Goal: Transaction & Acquisition: Purchase product/service

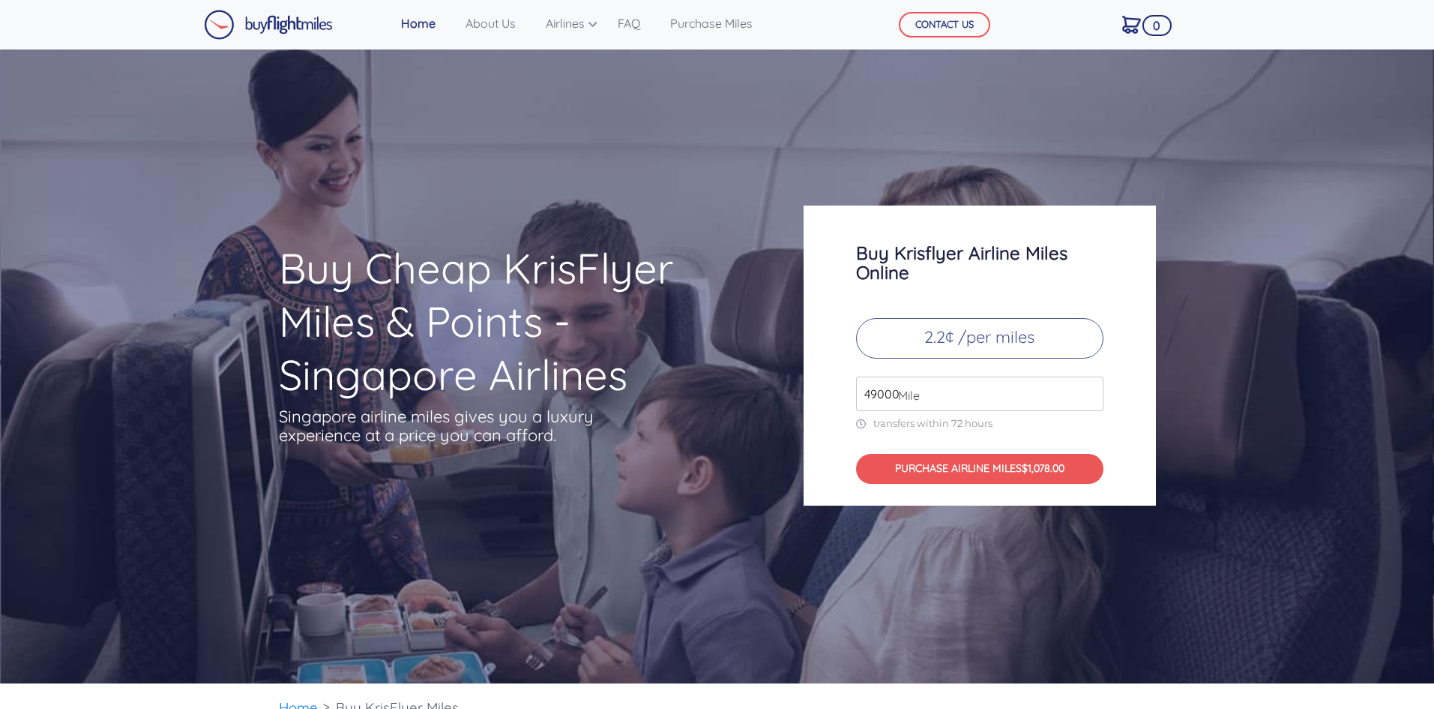
click at [950, 393] on input "49000" at bounding box center [979, 393] width 247 height 34
drag, startPoint x: 835, startPoint y: 402, endPoint x: 783, endPoint y: 403, distance: 52.5
click at [786, 403] on div "Buy Cheap KrisFlyer Miles & Points - Singapore Airlines Singapore airline miles…" at bounding box center [718, 355] width 900 height 300
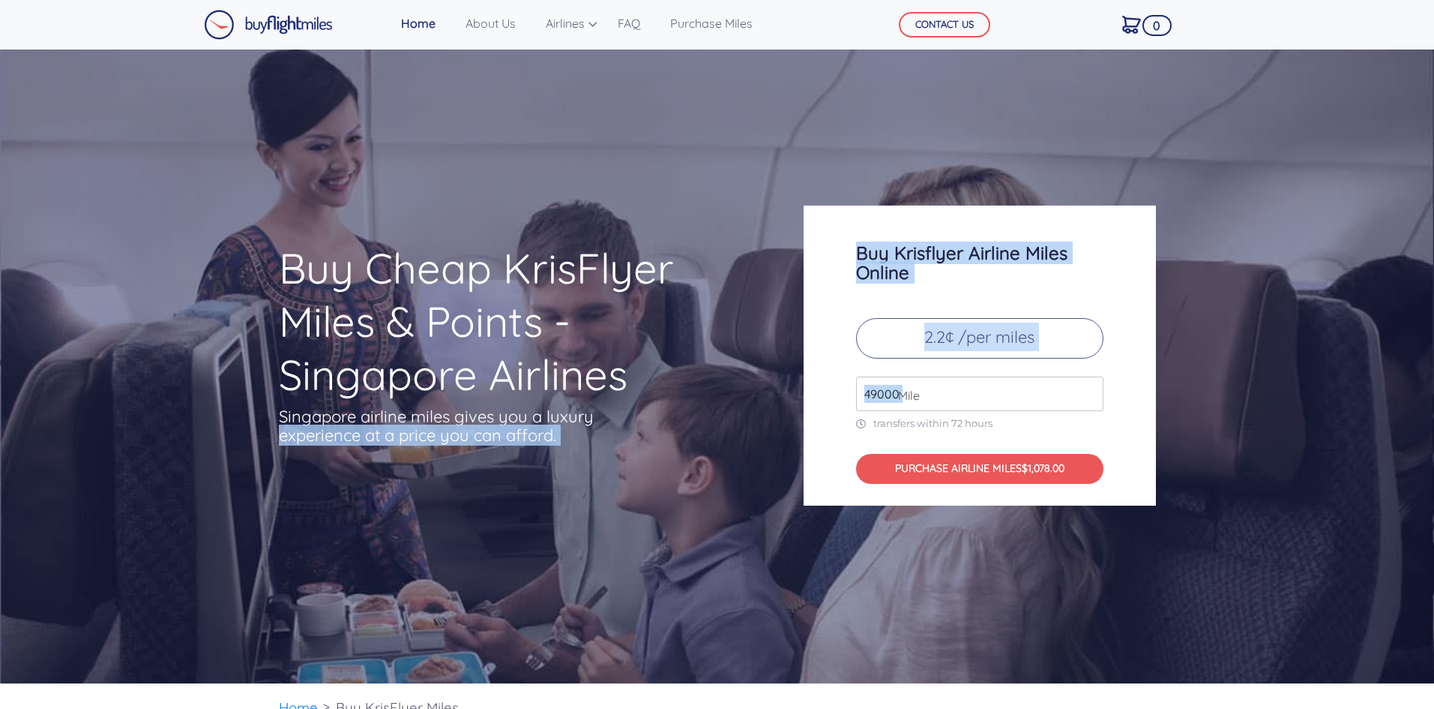
click at [988, 368] on div "Buy Krisflyer Airline Miles Online 2.2¢ /per miles 49000 Mile transfers within …" at bounding box center [980, 355] width 352 height 300
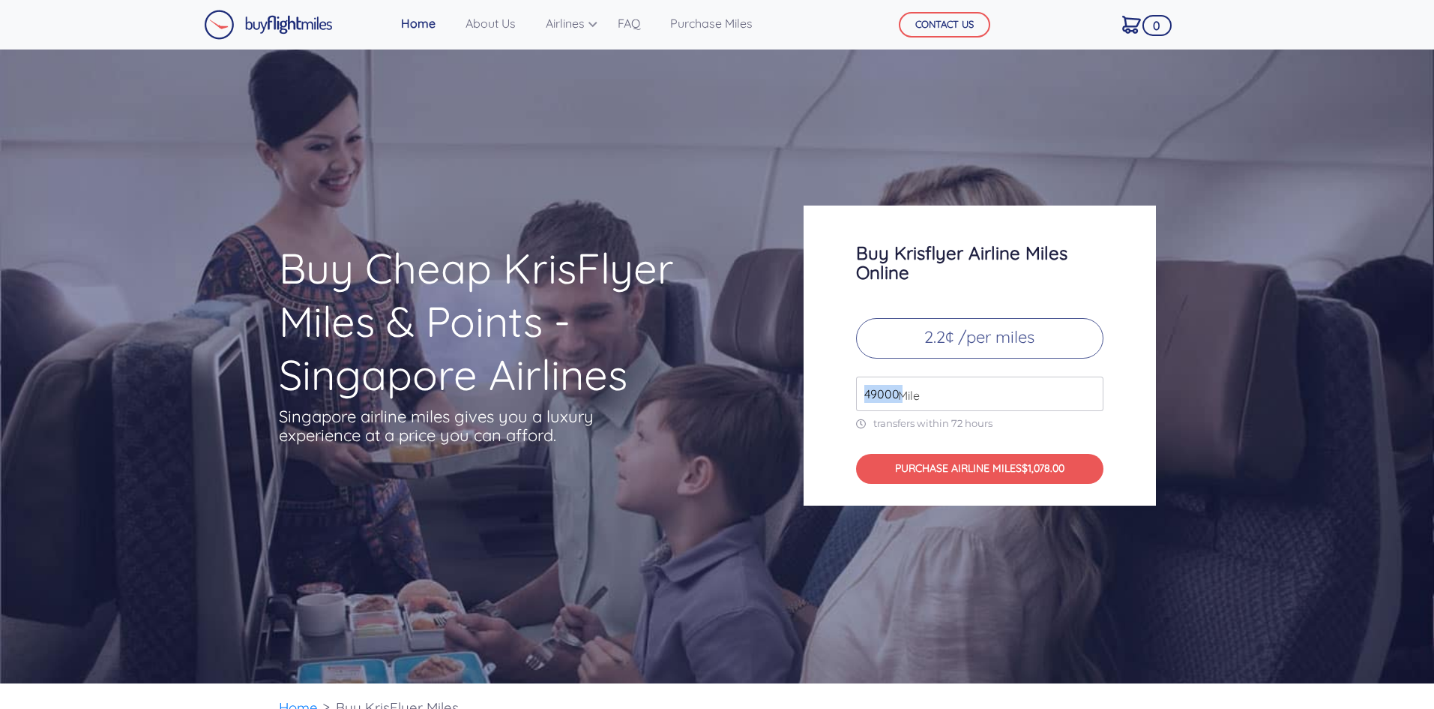
drag, startPoint x: 895, startPoint y: 393, endPoint x: 815, endPoint y: 403, distance: 80.2
click at [816, 403] on div "Buy Krisflyer Airline Miles Online 2.2¢ /per miles 49000 Mile transfers within …" at bounding box center [980, 355] width 352 height 300
click at [1098, 389] on input "49000" at bounding box center [979, 393] width 247 height 34
click at [1093, 389] on input "50000" at bounding box center [979, 393] width 247 height 34
click at [1093, 389] on input "51000" at bounding box center [979, 393] width 247 height 34
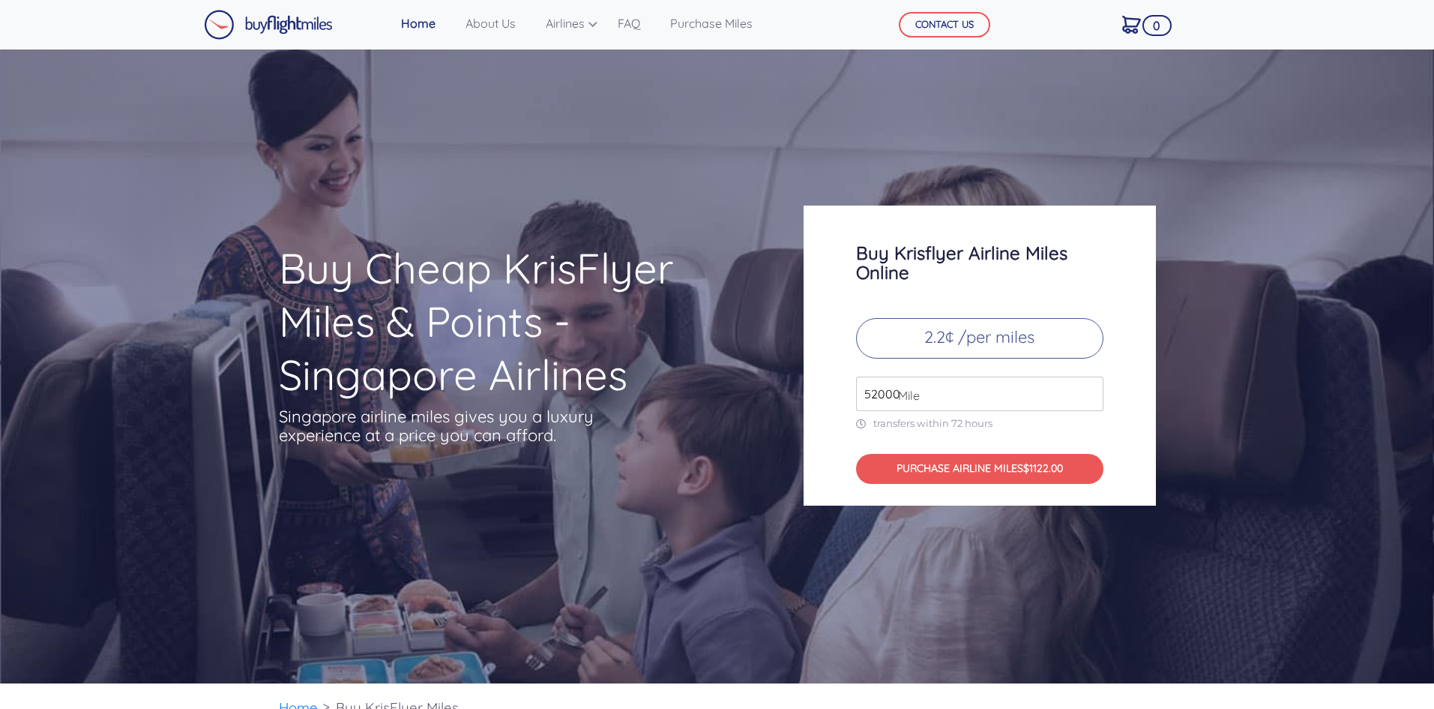
click at [1093, 389] on input "52000" at bounding box center [979, 393] width 247 height 34
click at [1093, 389] on input "53000" at bounding box center [979, 393] width 247 height 34
click at [1093, 389] on input "54000" at bounding box center [979, 393] width 247 height 34
click at [1093, 389] on input "55000" at bounding box center [979, 393] width 247 height 34
click at [1093, 389] on input "59000" at bounding box center [979, 393] width 247 height 34
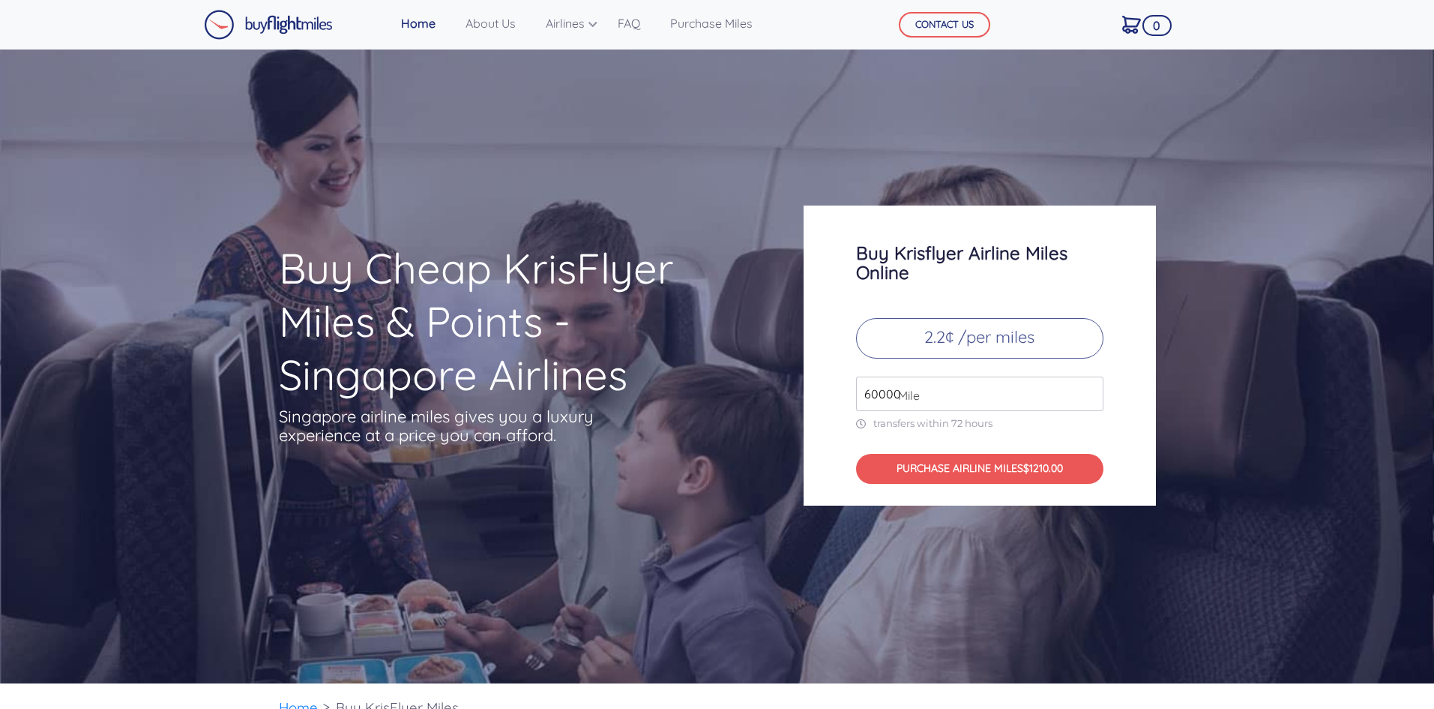
click at [1093, 389] on input "60000" at bounding box center [979, 393] width 247 height 34
click at [1093, 389] on input "61000" at bounding box center [979, 393] width 247 height 34
click at [1093, 389] on input "62000" at bounding box center [979, 393] width 247 height 34
click at [1093, 389] on input "63000" at bounding box center [979, 393] width 247 height 34
click at [1093, 389] on input "64000" at bounding box center [979, 393] width 247 height 34
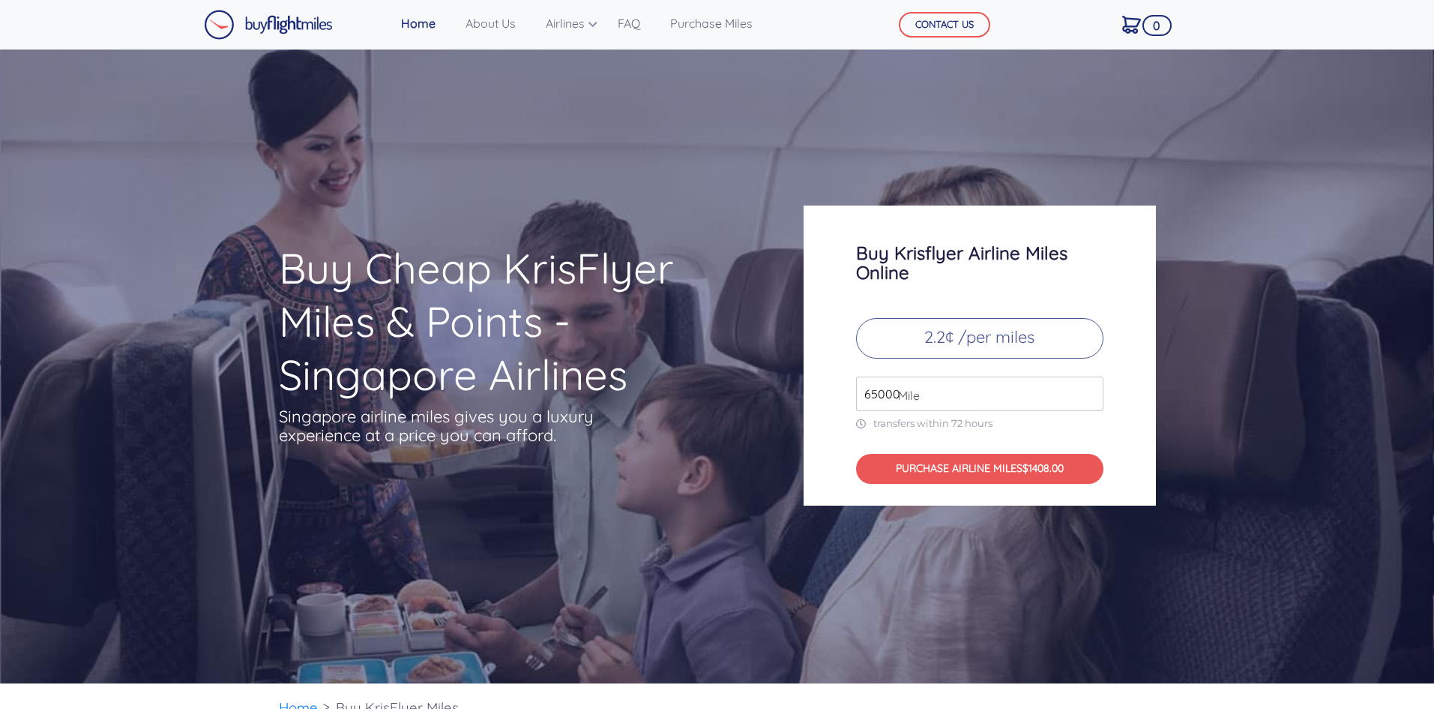
click at [1093, 389] on input "65000" at bounding box center [979, 393] width 247 height 34
click at [1093, 389] on input "66000" at bounding box center [979, 393] width 247 height 34
click at [1093, 389] on input "67000" at bounding box center [979, 393] width 247 height 34
click at [1093, 389] on input "68000" at bounding box center [979, 393] width 247 height 34
click at [1093, 389] on input "69000" at bounding box center [979, 393] width 247 height 34
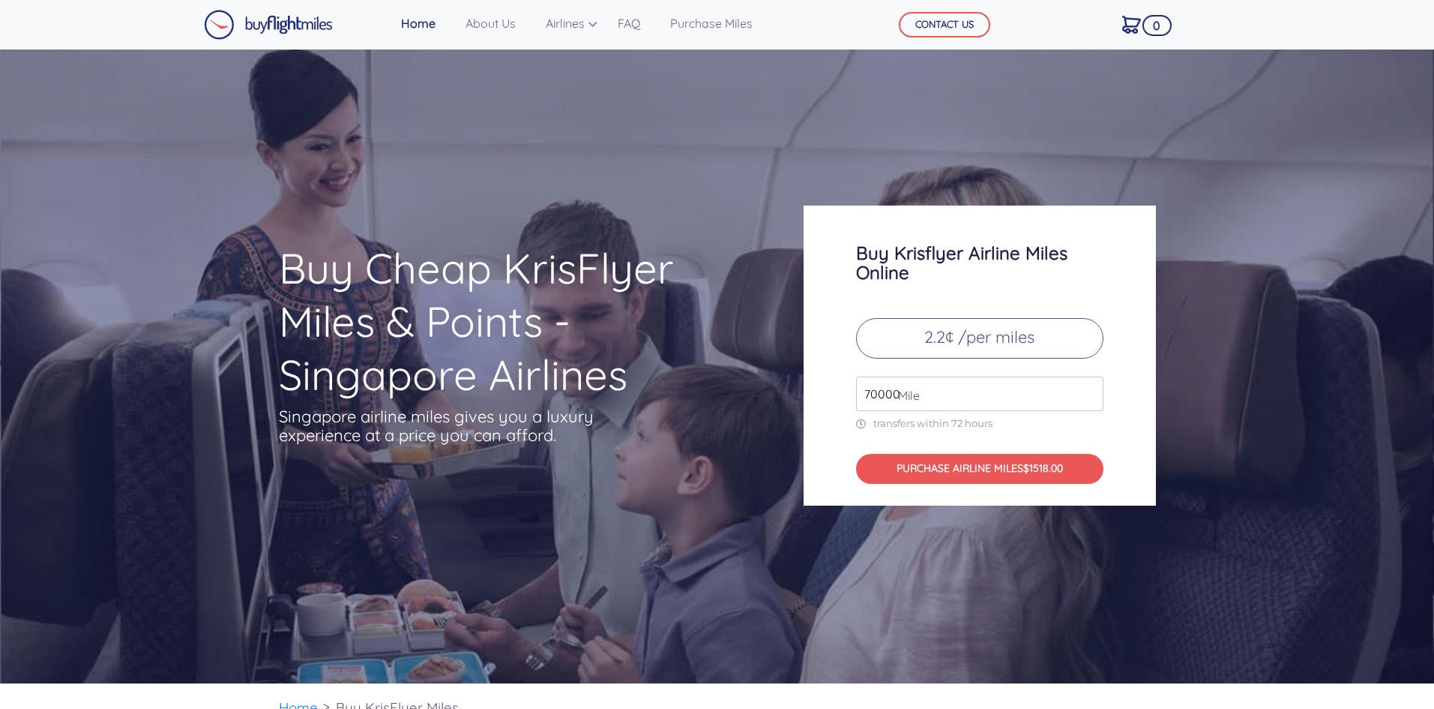
click at [1093, 389] on input "70000" at bounding box center [979, 393] width 247 height 34
click at [1093, 389] on input "71000" at bounding box center [979, 393] width 247 height 34
click at [1093, 389] on input "72000" at bounding box center [979, 393] width 247 height 34
click at [1093, 389] on input "73000" at bounding box center [979, 393] width 247 height 34
click at [1093, 389] on input "74000" at bounding box center [979, 393] width 247 height 34
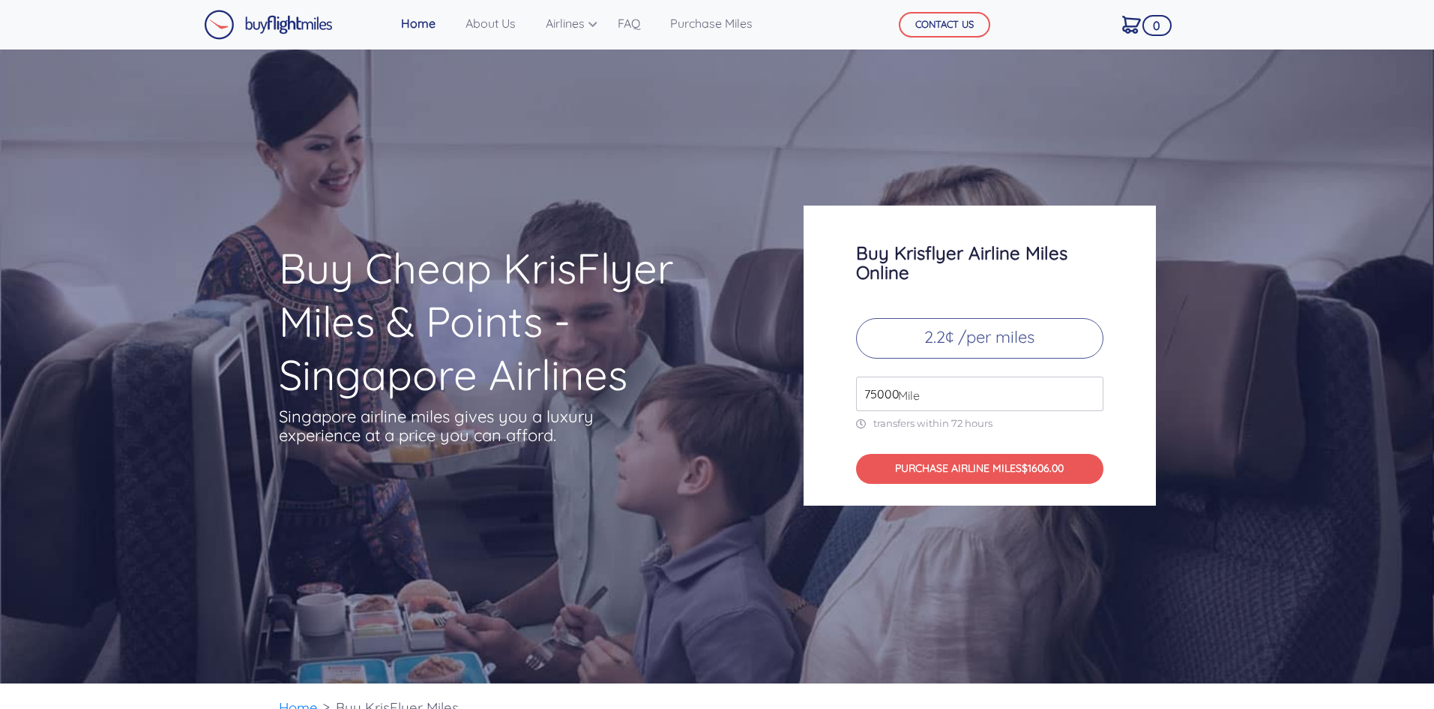
click at [1093, 389] on input "75000" at bounding box center [979, 393] width 247 height 34
click at [1093, 389] on input "76000" at bounding box center [979, 393] width 247 height 34
click at [1093, 389] on input "77000" at bounding box center [979, 393] width 247 height 34
click at [1093, 389] on input "78000" at bounding box center [979, 393] width 247 height 34
click at [1096, 388] on input "78000" at bounding box center [979, 393] width 247 height 34
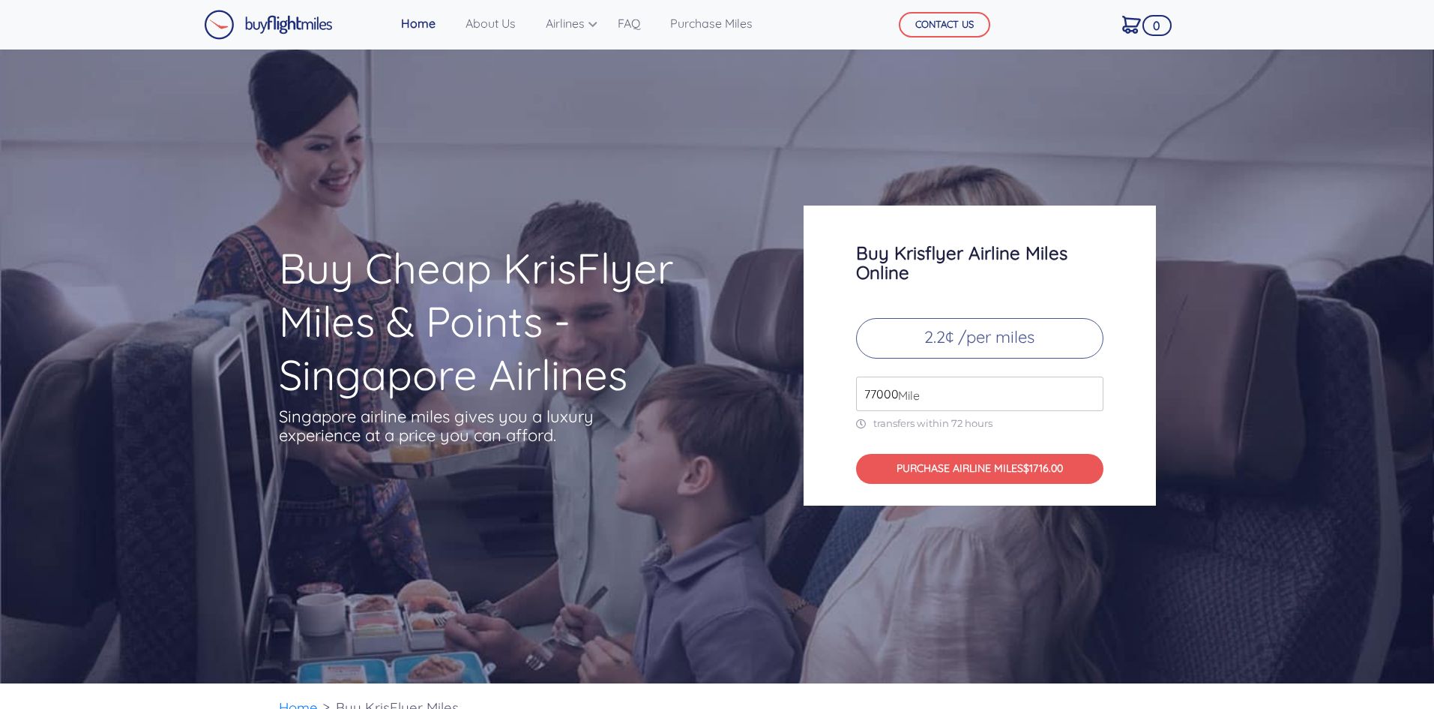
click at [1088, 401] on input "77000" at bounding box center [979, 393] width 247 height 34
click at [1088, 401] on input "76000" at bounding box center [979, 393] width 247 height 34
click at [1088, 401] on input "75000" at bounding box center [979, 393] width 247 height 34
click at [1088, 401] on input "74000" at bounding box center [979, 393] width 247 height 34
click at [1088, 401] on input "73000" at bounding box center [979, 393] width 247 height 34
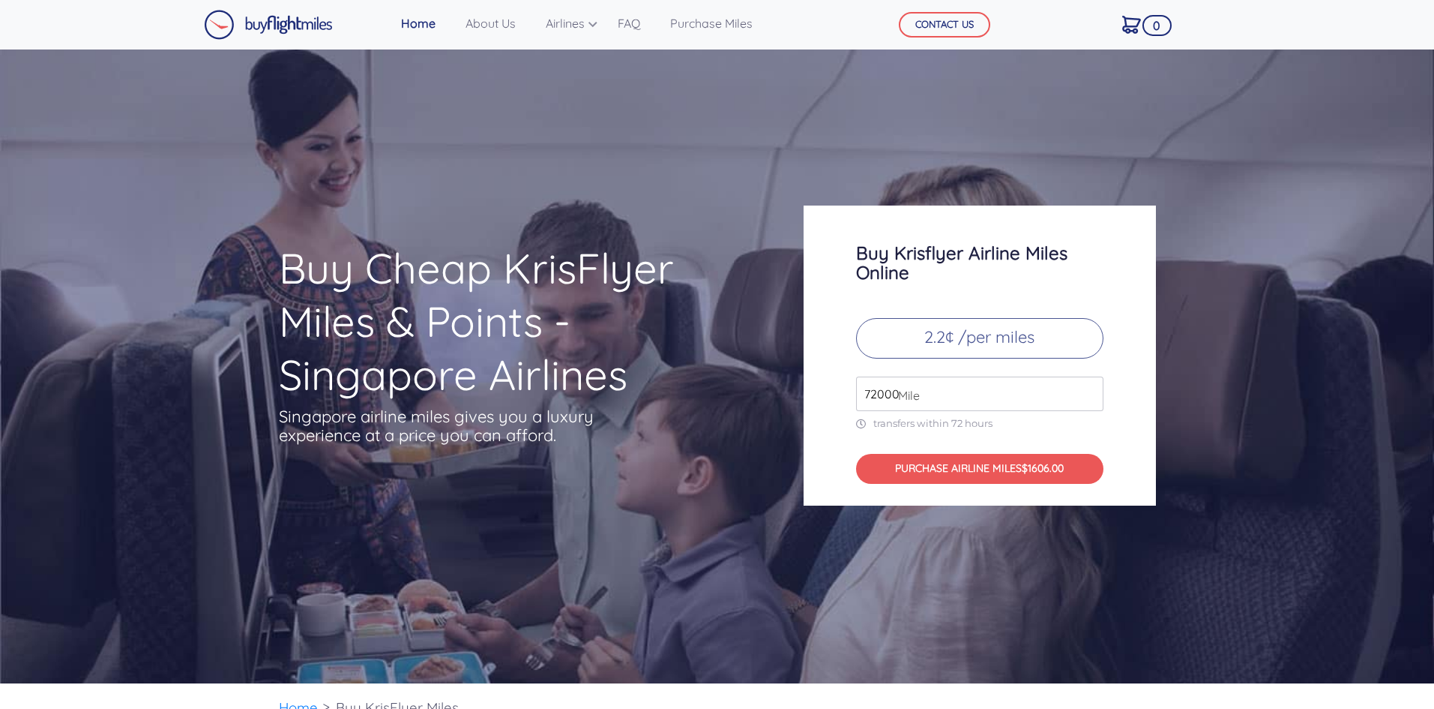
click at [1088, 401] on input "72000" at bounding box center [979, 393] width 247 height 34
click at [1089, 401] on input "71000" at bounding box center [979, 393] width 247 height 34
click at [1089, 401] on input "70000" at bounding box center [979, 393] width 247 height 34
click at [1089, 401] on input "69000" at bounding box center [979, 393] width 247 height 34
click at [1089, 401] on input "68000" at bounding box center [979, 393] width 247 height 34
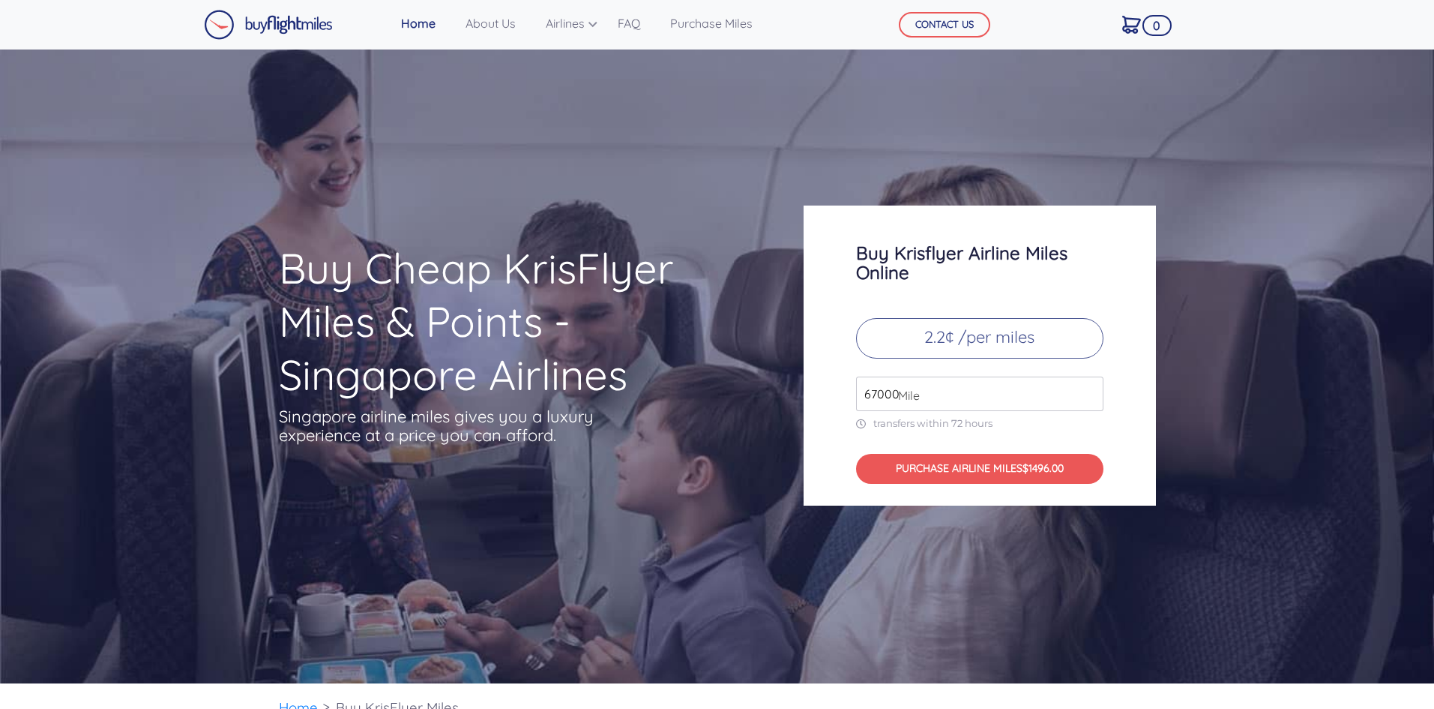
click at [1090, 402] on input "67000" at bounding box center [979, 393] width 247 height 34
click at [1090, 402] on input "66000" at bounding box center [979, 393] width 247 height 34
click at [1090, 402] on input "65000" at bounding box center [979, 393] width 247 height 34
click at [1090, 402] on input "64000" at bounding box center [979, 393] width 247 height 34
click at [1090, 402] on input "63000" at bounding box center [979, 393] width 247 height 34
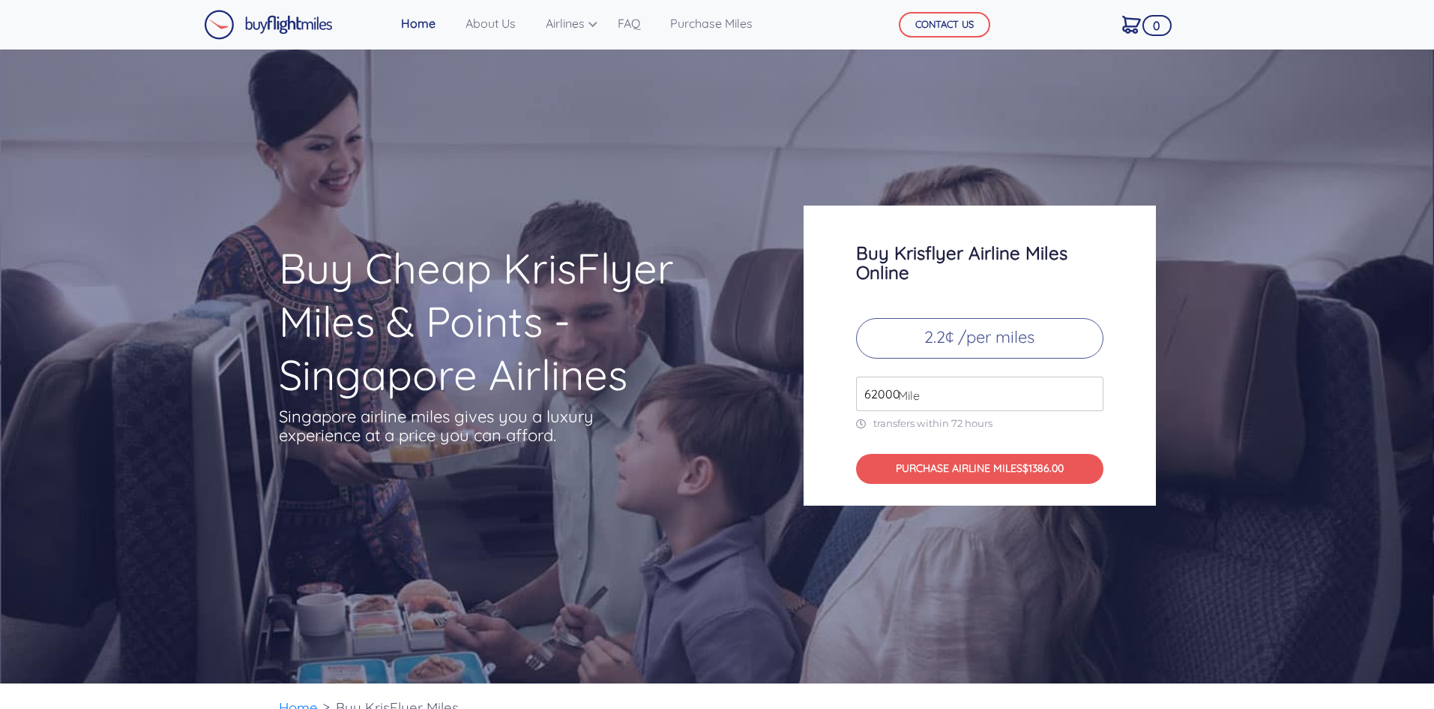
click at [1090, 402] on input "62000" at bounding box center [979, 393] width 247 height 34
click at [1090, 402] on input "61000" at bounding box center [979, 393] width 247 height 34
click at [1090, 402] on input "60000" at bounding box center [979, 393] width 247 height 34
click at [1090, 402] on input "59000" at bounding box center [979, 393] width 247 height 34
click at [1090, 402] on input "58000" at bounding box center [979, 393] width 247 height 34
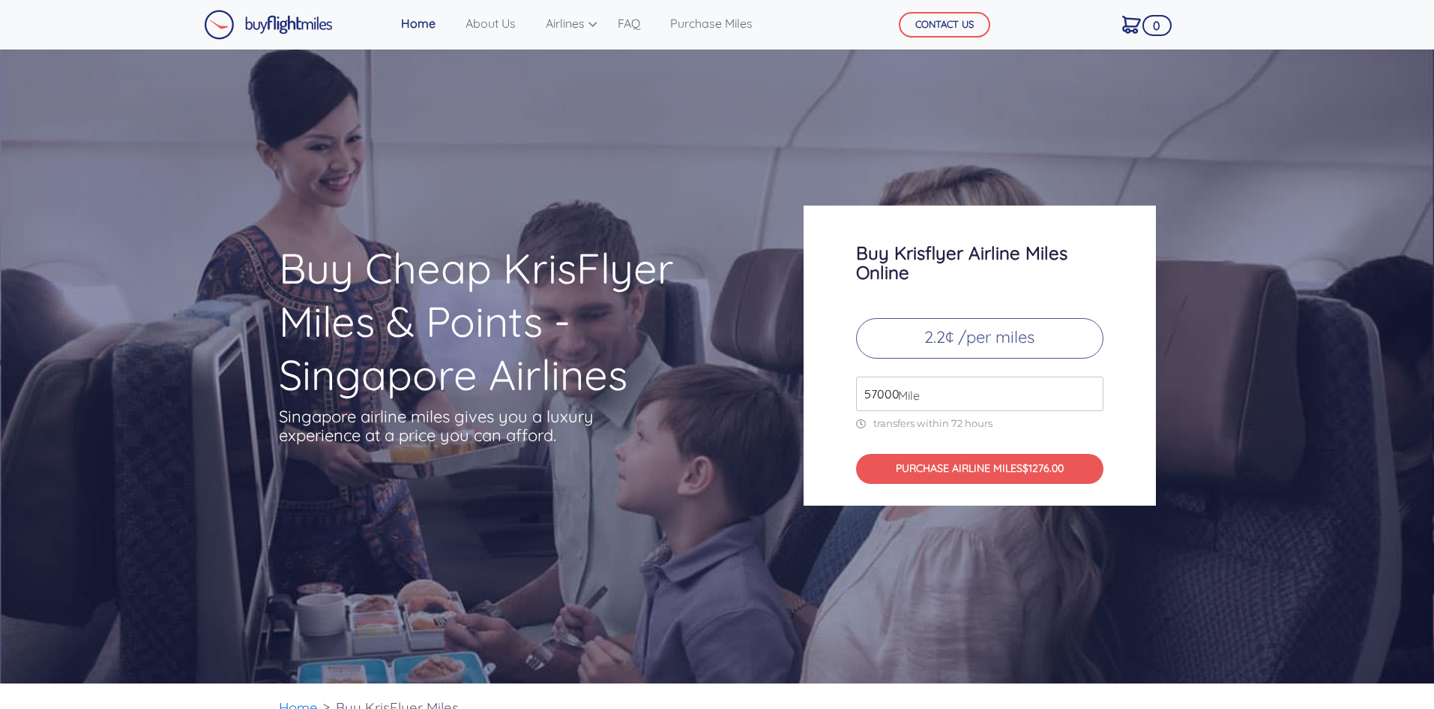
click at [1090, 402] on input "57000" at bounding box center [979, 393] width 247 height 34
click at [1090, 402] on input "56000" at bounding box center [979, 393] width 247 height 34
click at [1090, 402] on input "55000" at bounding box center [979, 393] width 247 height 34
click at [1090, 402] on input "54000" at bounding box center [979, 393] width 247 height 34
click at [1090, 402] on input "53000" at bounding box center [979, 393] width 247 height 34
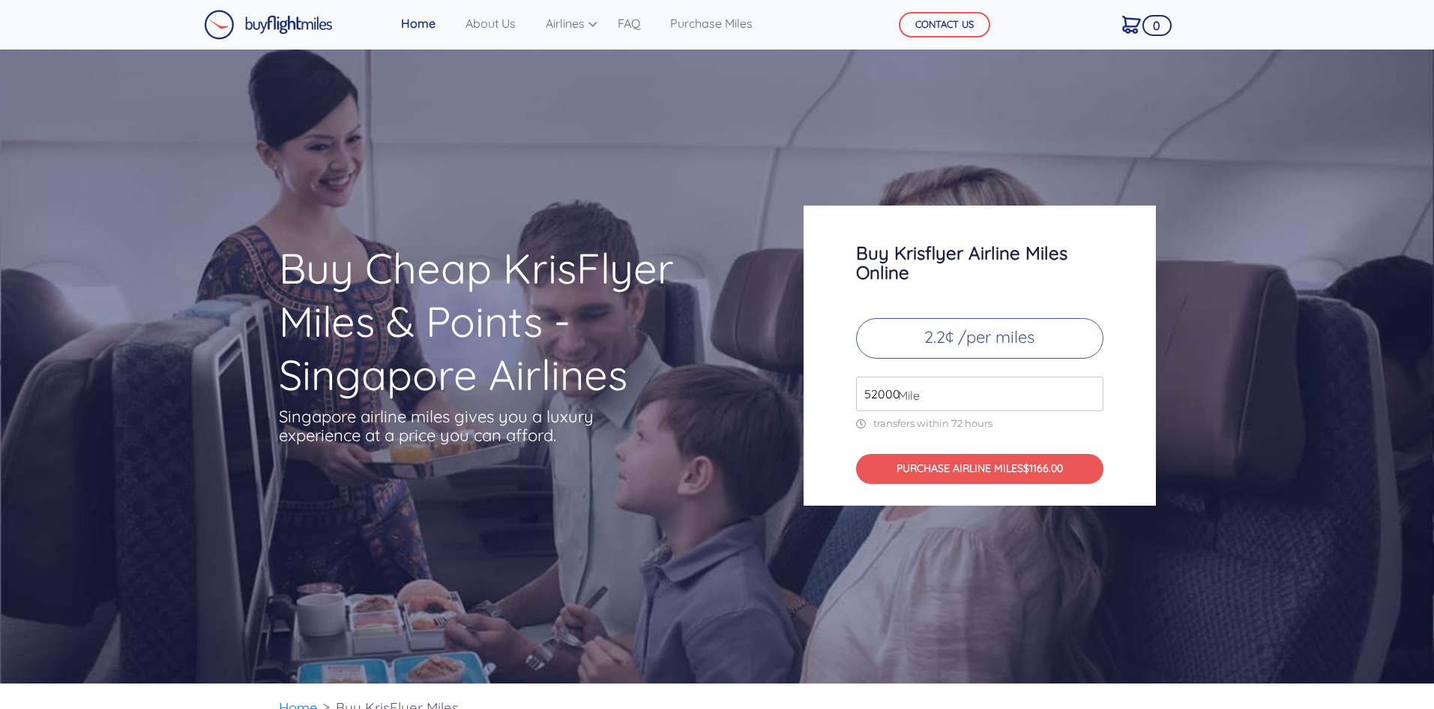
click at [1090, 402] on input "52000" at bounding box center [979, 393] width 247 height 34
click at [1090, 402] on input "51000" at bounding box center [979, 393] width 247 height 34
click at [1090, 402] on input "50000" at bounding box center [979, 393] width 247 height 34
click at [1090, 402] on input "49000" at bounding box center [979, 393] width 247 height 34
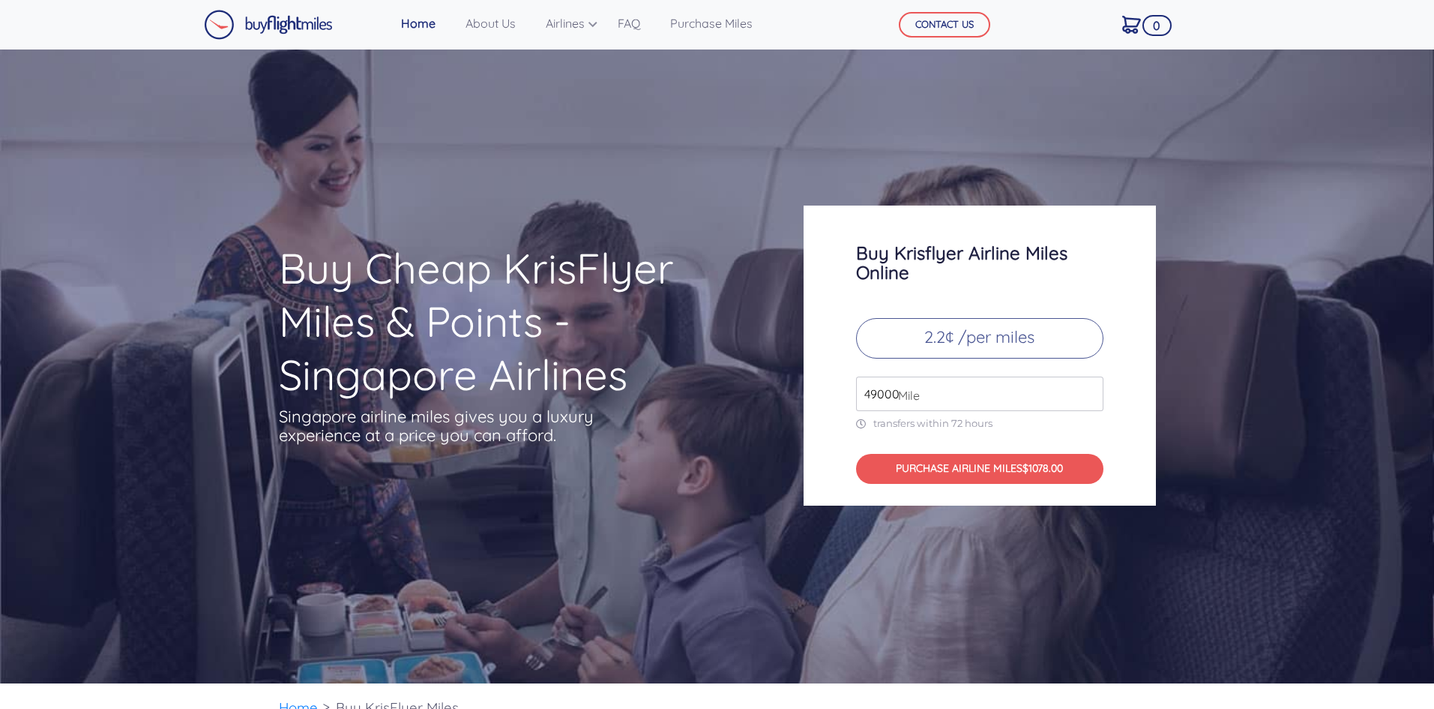
click at [1090, 402] on input "49000" at bounding box center [979, 393] width 247 height 34
click at [1091, 402] on input "49000" at bounding box center [979, 393] width 247 height 34
click at [1091, 396] on input "49000" at bounding box center [979, 393] width 247 height 34
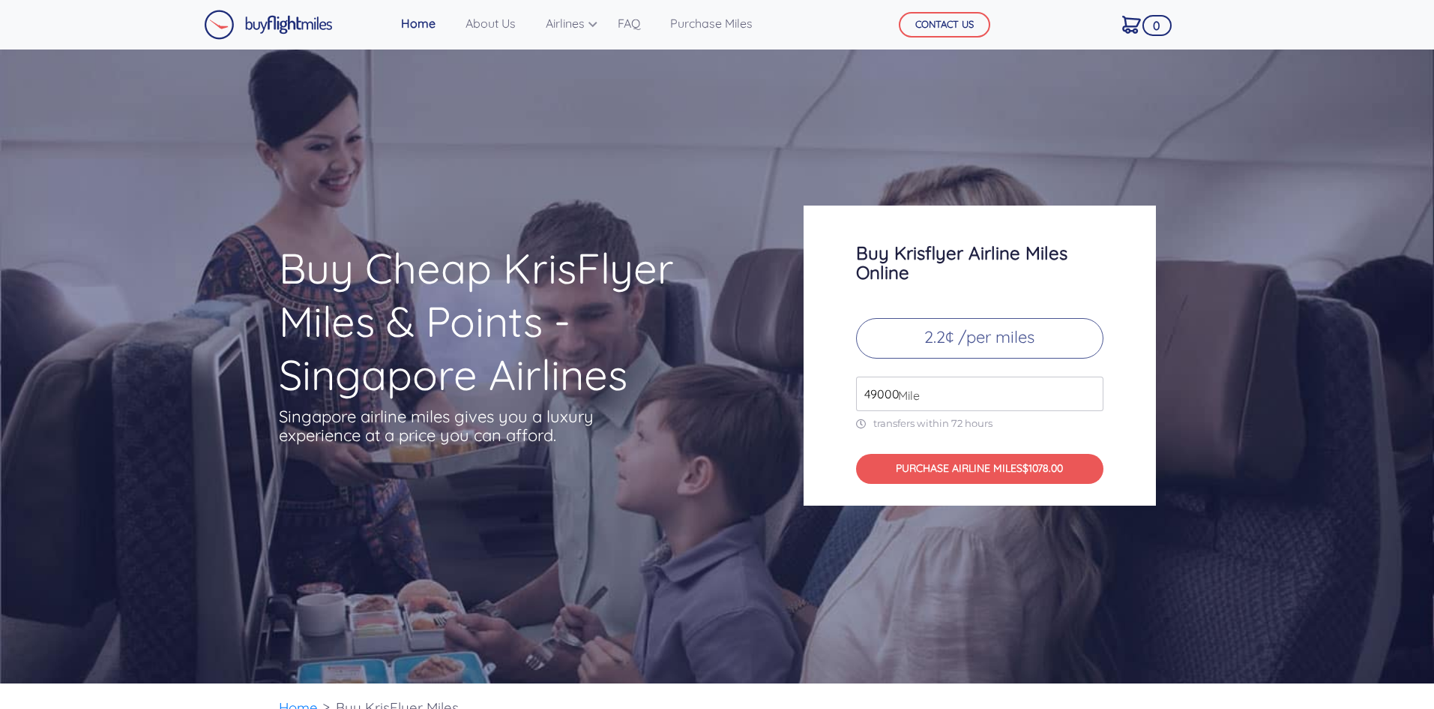
click at [1091, 396] on input "49000" at bounding box center [979, 393] width 247 height 34
drag, startPoint x: 1028, startPoint y: 469, endPoint x: 1087, endPoint y: 533, distance: 86.5
click at [1087, 533] on div "Buy Cheap KrisFlyer Miles & Points - Singapore Airlines Singapore airline miles…" at bounding box center [717, 366] width 1434 height 634
type input "50000"
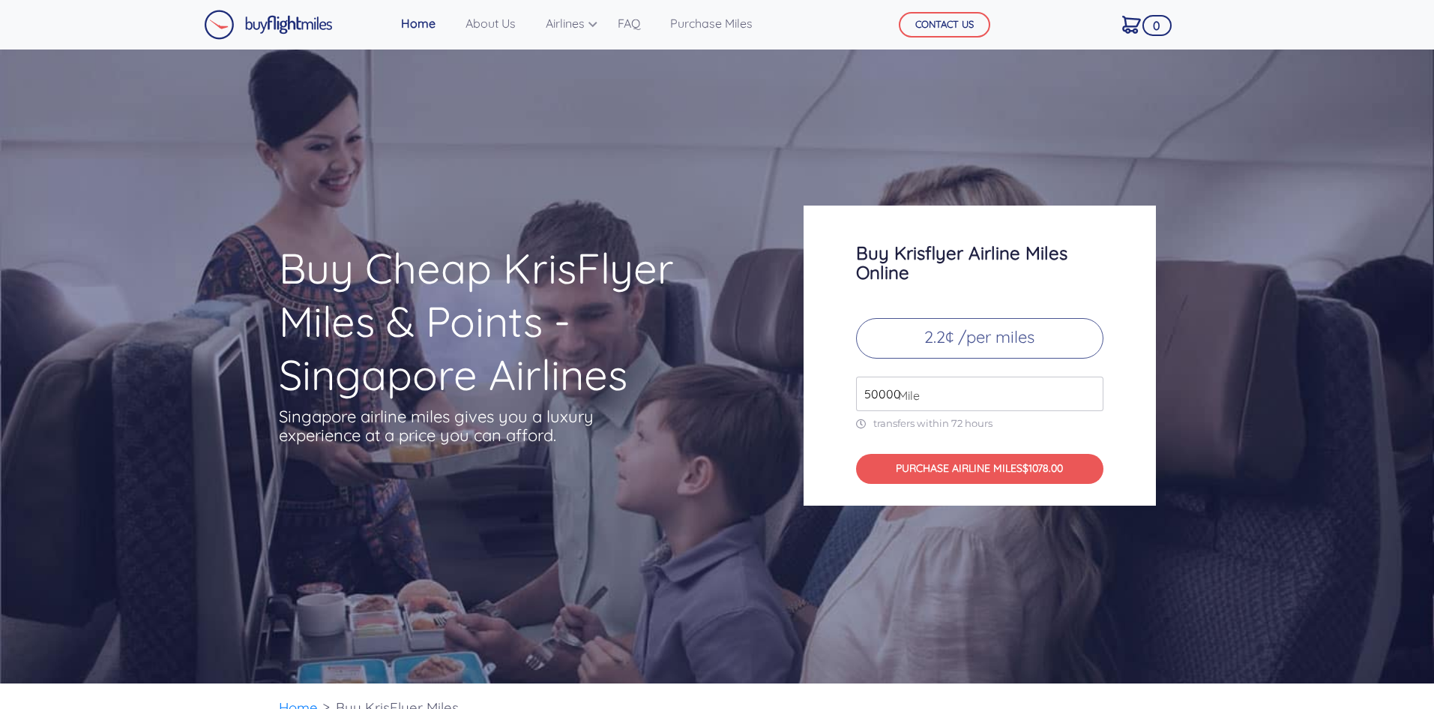
click at [1091, 392] on input "50000" at bounding box center [979, 393] width 247 height 34
click at [721, 24] on link "Purchase Miles" at bounding box center [711, 23] width 94 height 30
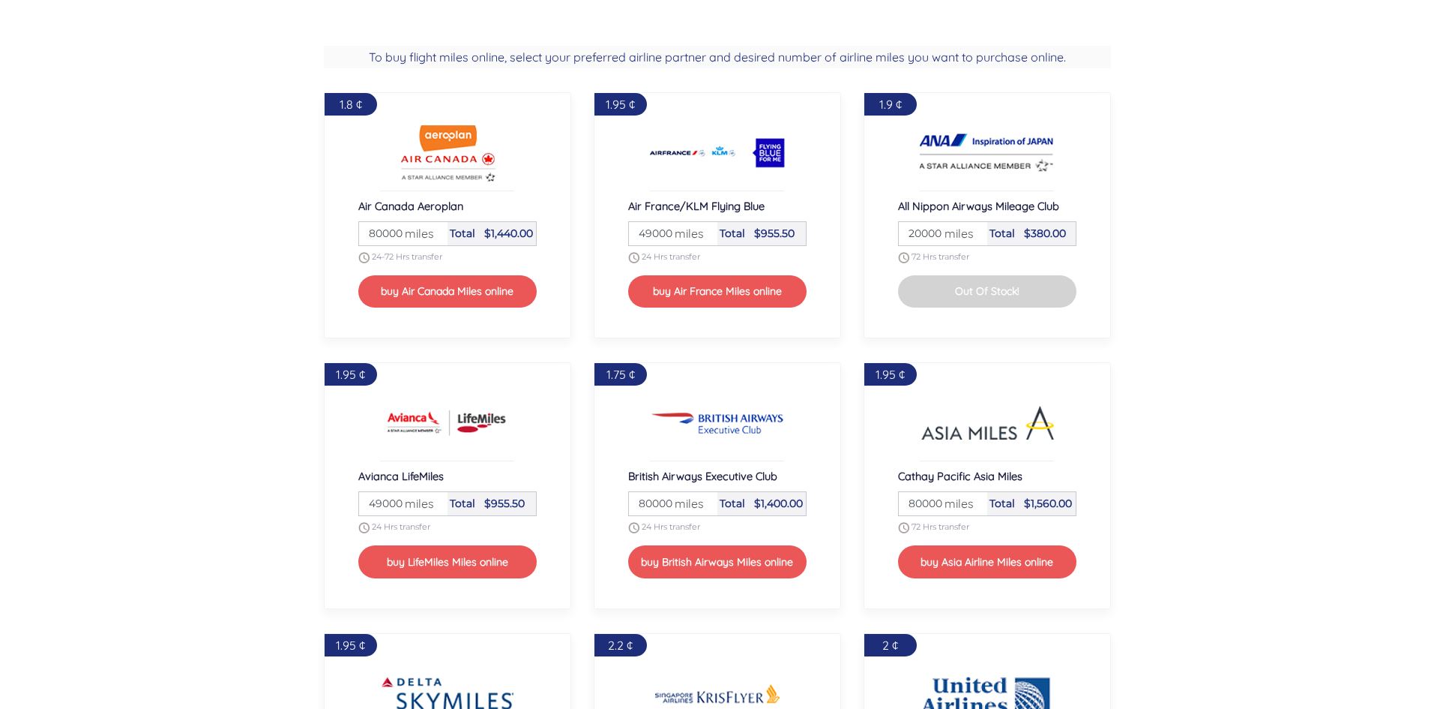
scroll to position [1522, 0]
